Goal: Check status: Check status

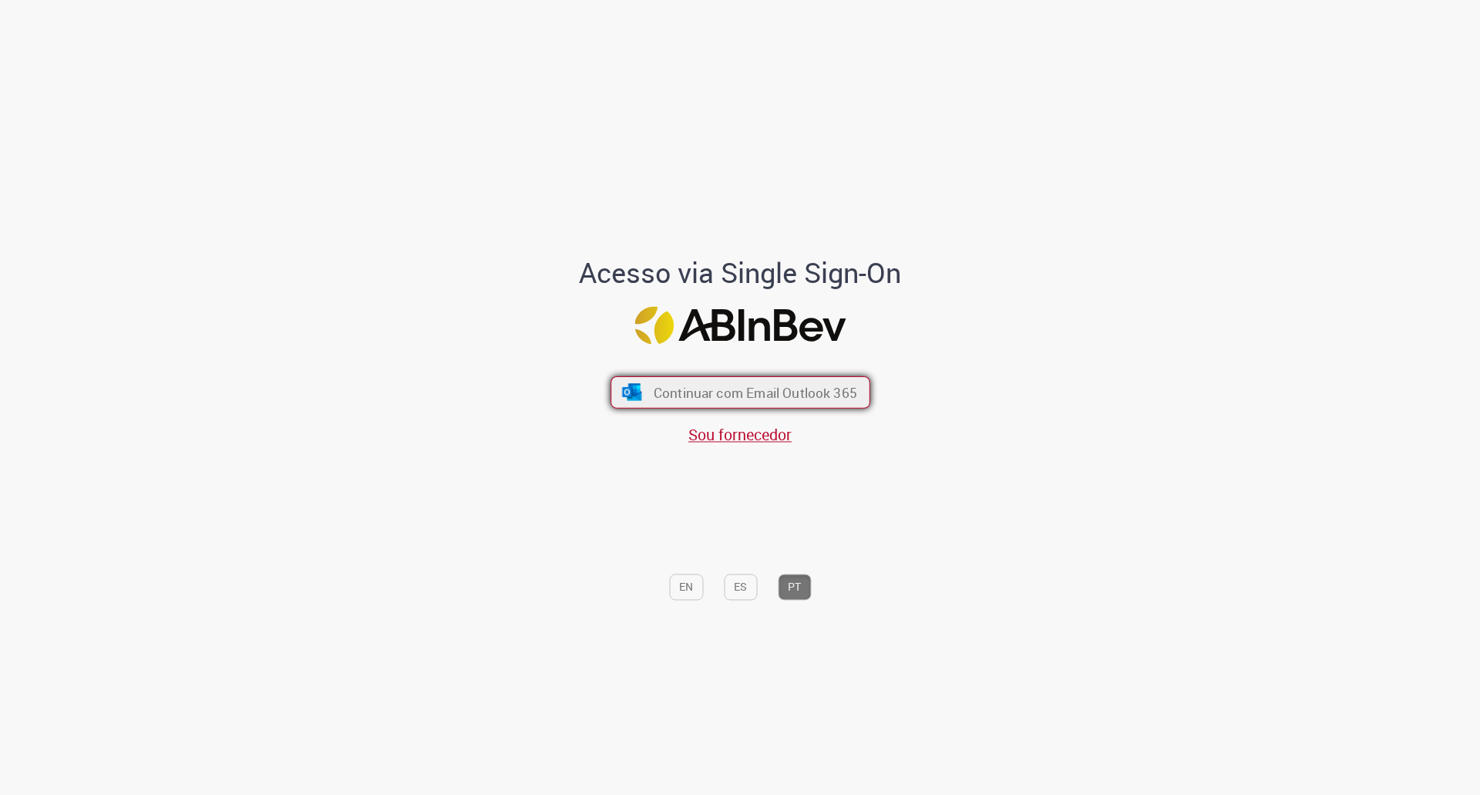
click at [818, 392] on span "Continuar com Email Outlook 365" at bounding box center [754, 392] width 203 height 18
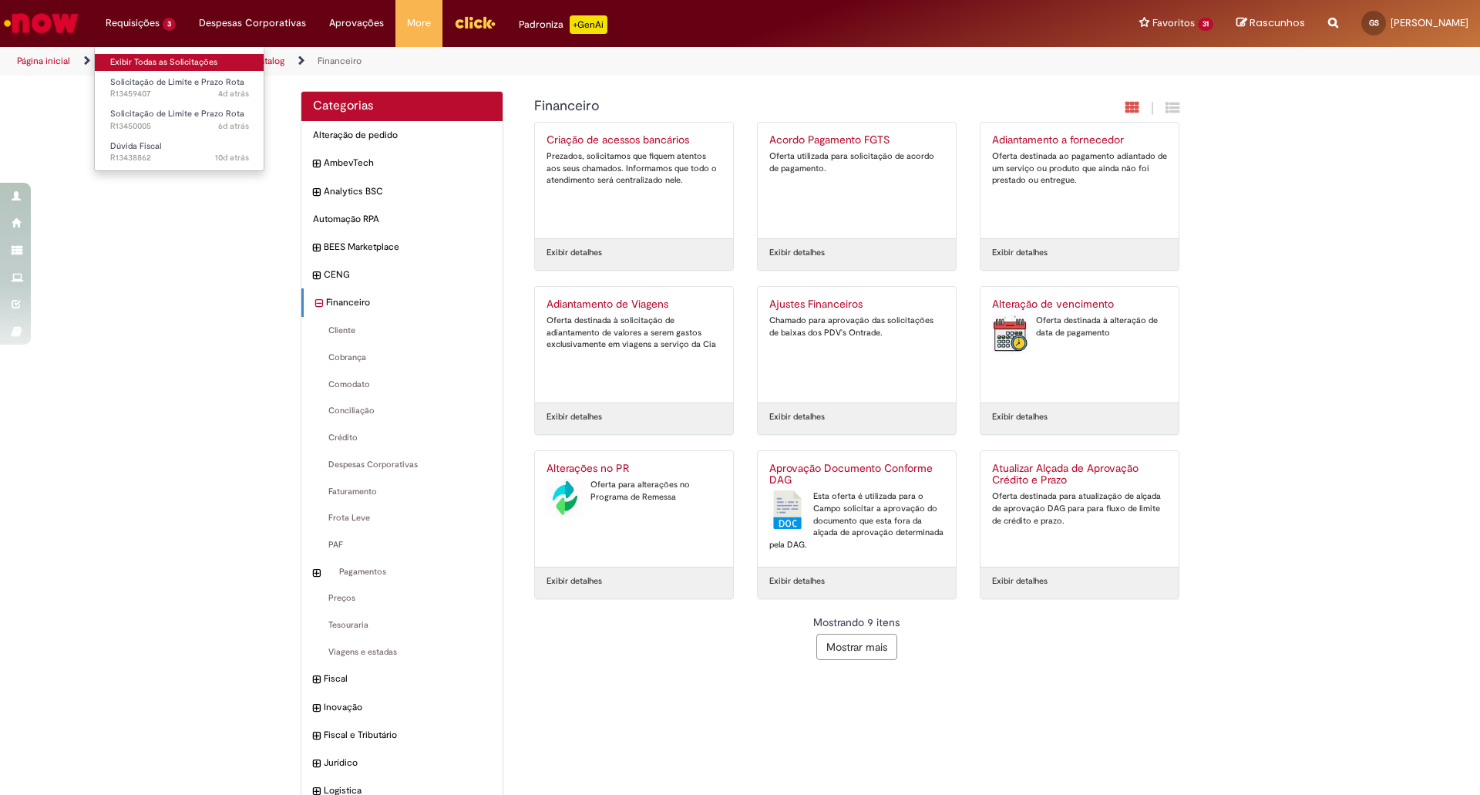
click at [163, 55] on link "Exibir Todas as Solicitações" at bounding box center [180, 62] width 170 height 17
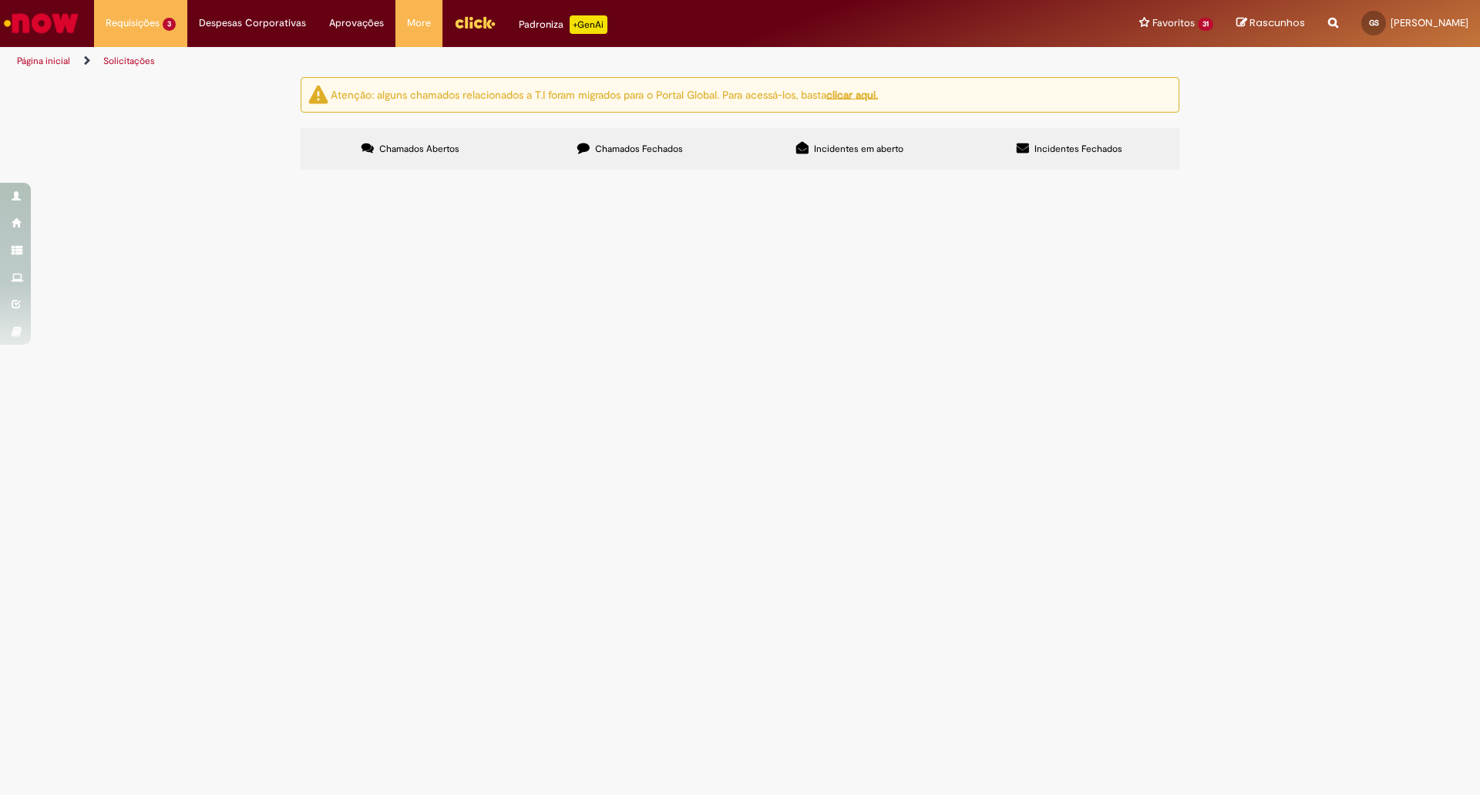
click at [0, 0] on span "GEO NE - Base Proativa" at bounding box center [0, 0] width 0 height 0
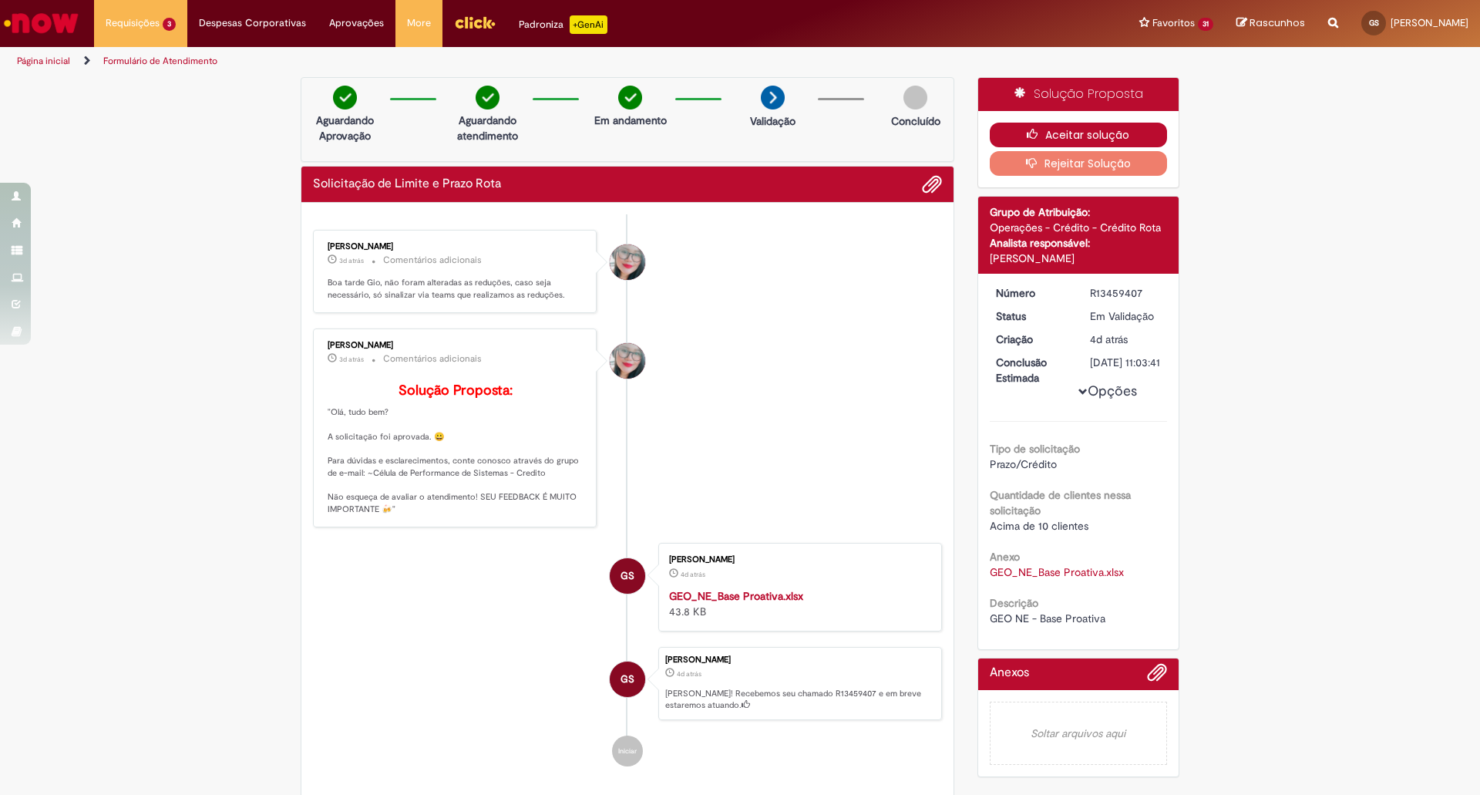
click at [1043, 134] on button "Aceitar solução" at bounding box center [1079, 135] width 178 height 25
